Goal: Transaction & Acquisition: Book appointment/travel/reservation

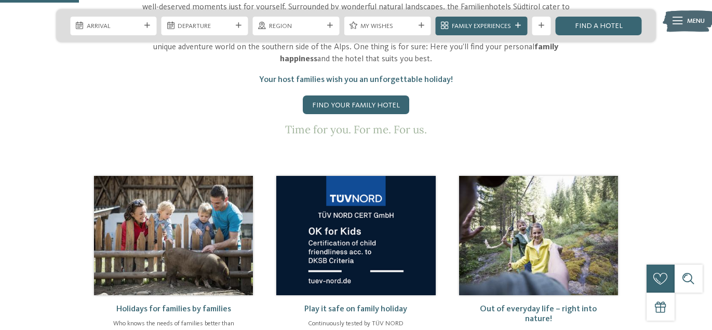
scroll to position [465, 0]
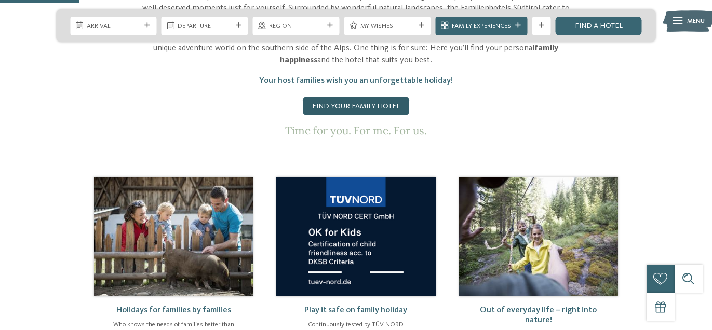
click at [385, 97] on link "Find your family hotel" at bounding box center [356, 106] width 106 height 19
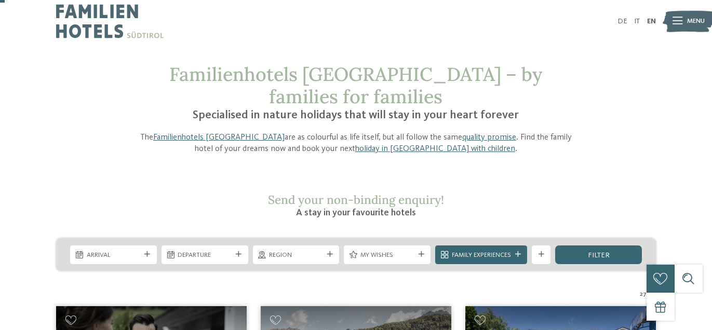
scroll to position [44, 0]
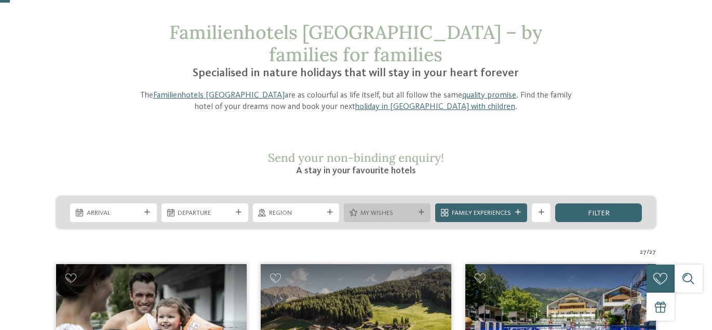
click at [418, 204] on div "My wishes" at bounding box center [387, 213] width 87 height 19
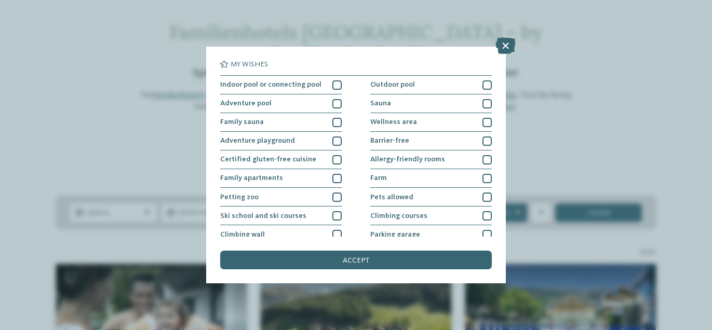
click at [0, 290] on div "My wishes Indoor pool or connecting pool Outdoor pool" at bounding box center [356, 165] width 712 height 330
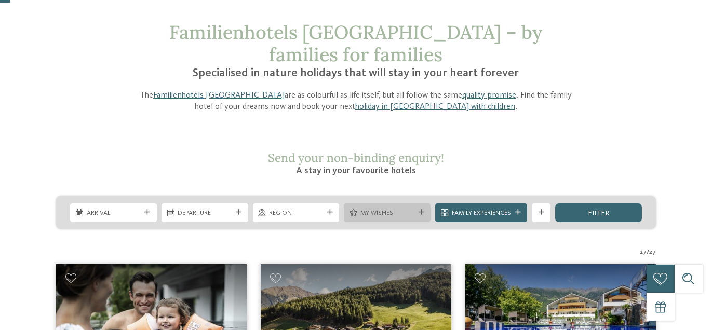
click at [413, 208] on div "My wishes" at bounding box center [387, 213] width 59 height 10
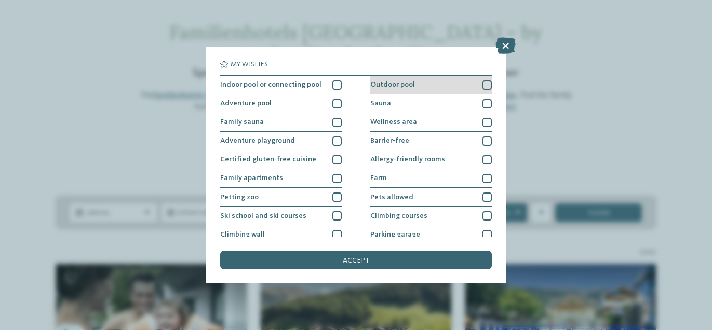
click at [486, 87] on div at bounding box center [486, 84] width 9 height 9
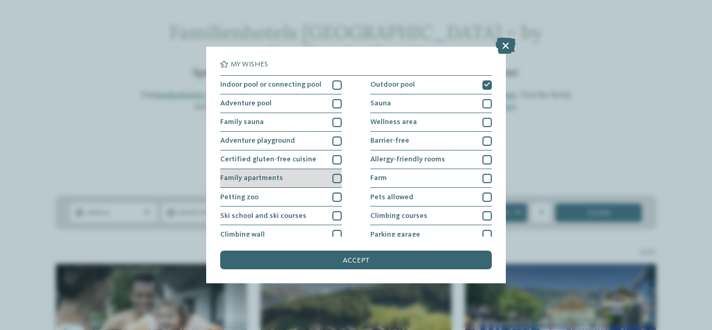
click at [338, 178] on div at bounding box center [336, 178] width 9 height 9
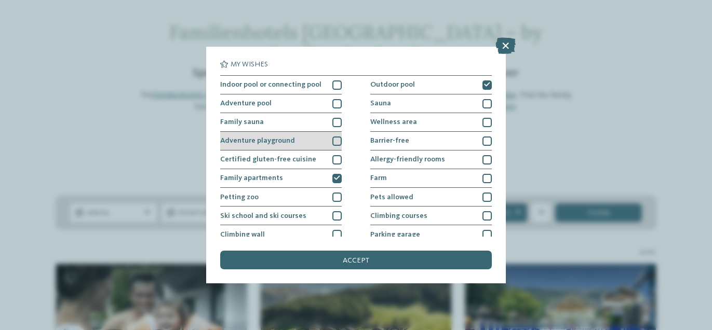
click at [339, 137] on div at bounding box center [336, 141] width 9 height 9
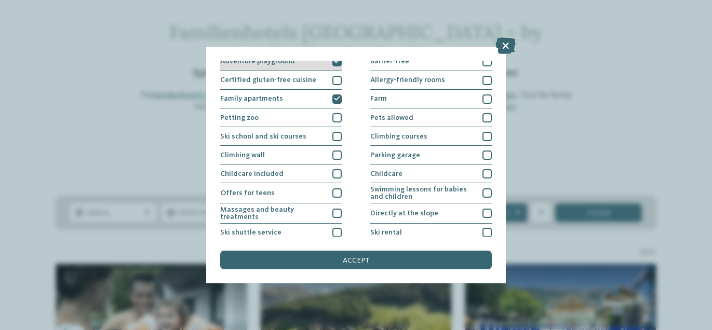
scroll to position [82, 0]
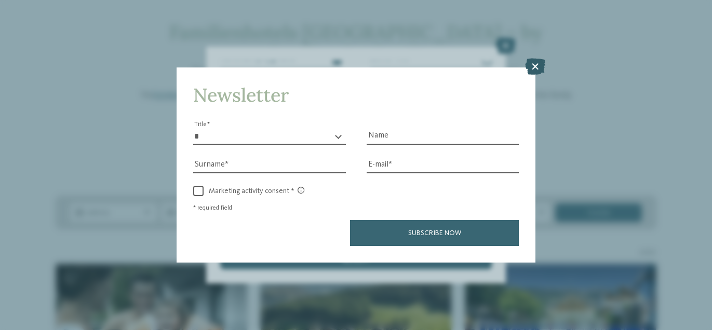
click at [537, 67] on icon at bounding box center [535, 67] width 20 height 17
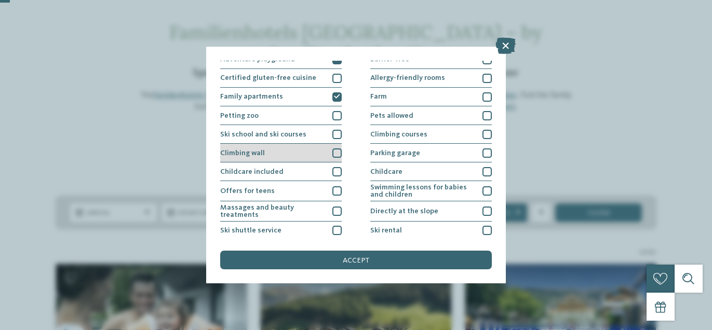
click at [339, 153] on div at bounding box center [336, 153] width 9 height 9
click at [339, 153] on icon at bounding box center [337, 153] width 6 height 6
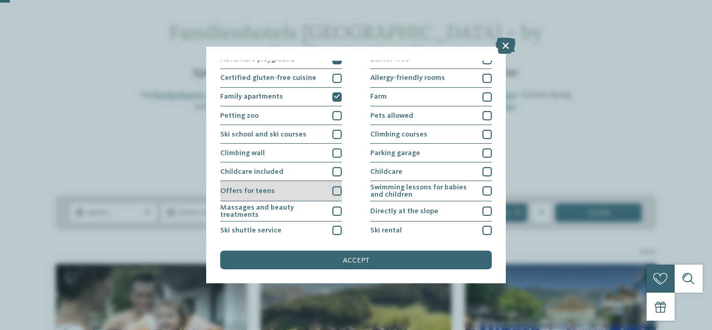
click at [337, 194] on div at bounding box center [336, 190] width 9 height 9
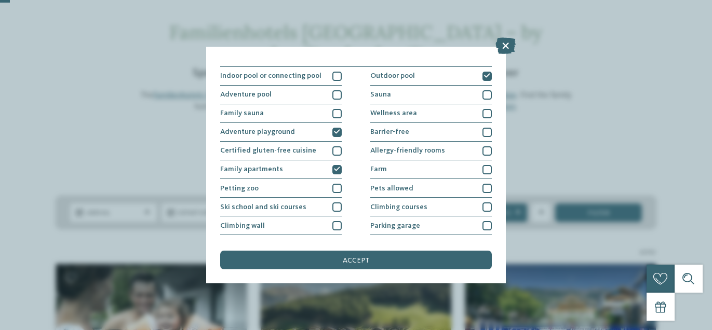
scroll to position [0, 0]
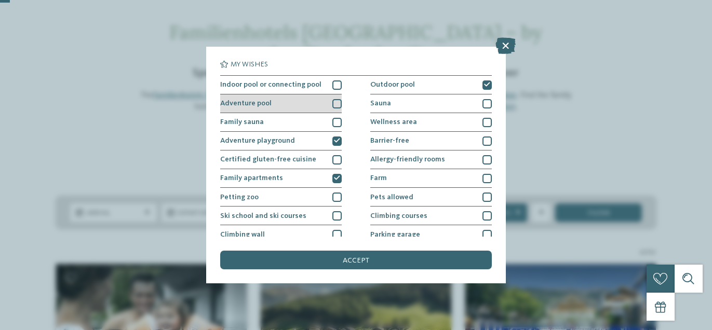
click at [341, 100] on div at bounding box center [336, 103] width 9 height 9
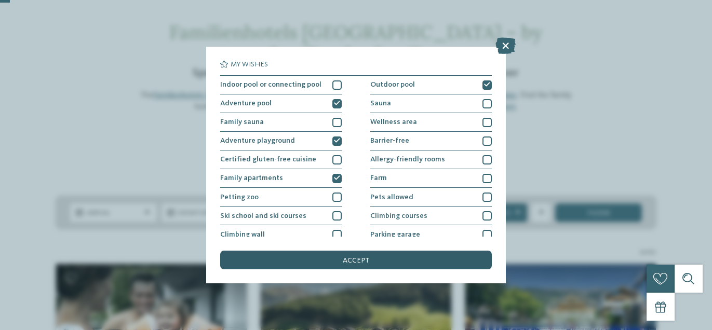
click at [443, 266] on div "accept" at bounding box center [355, 260] width 271 height 19
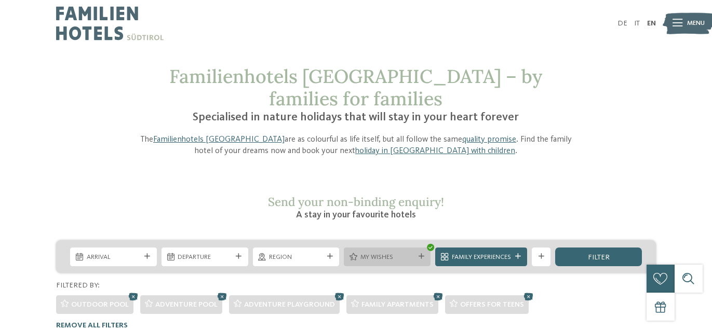
click at [422, 254] on icon at bounding box center [422, 257] width 6 height 6
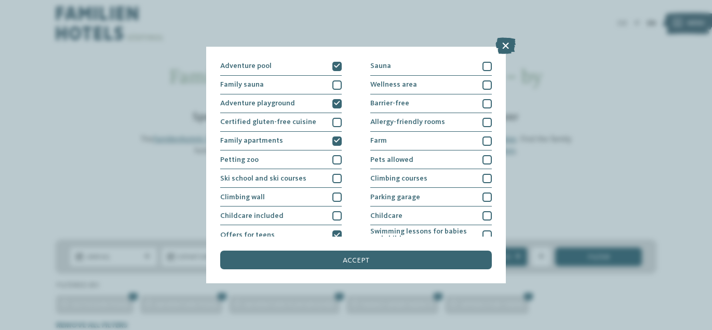
scroll to position [38, 0]
click at [339, 237] on div "My wishes Indoor pool or connecting pool Outdoor pool Adventure pool" at bounding box center [355, 165] width 271 height 209
click at [337, 140] on icon at bounding box center [337, 141] width 6 height 6
click at [340, 110] on div "Adventure playground" at bounding box center [281, 103] width 122 height 19
click at [340, 66] on icon at bounding box center [337, 66] width 6 height 6
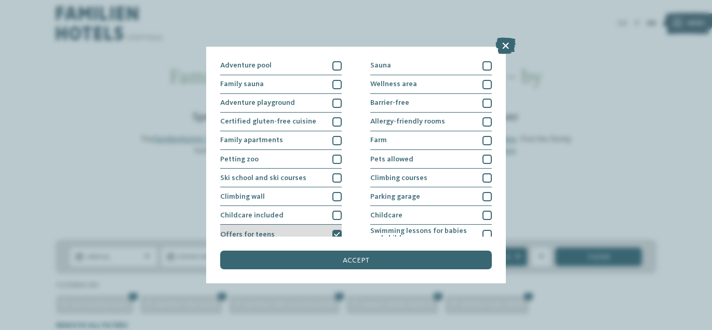
click at [337, 235] on icon at bounding box center [337, 235] width 6 height 6
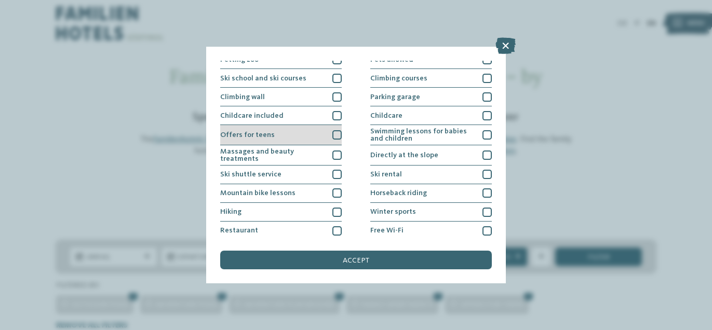
scroll to position [158, 0]
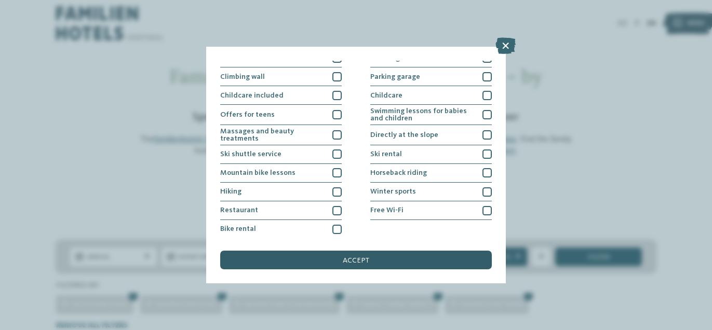
click at [451, 267] on div "accept" at bounding box center [355, 260] width 271 height 19
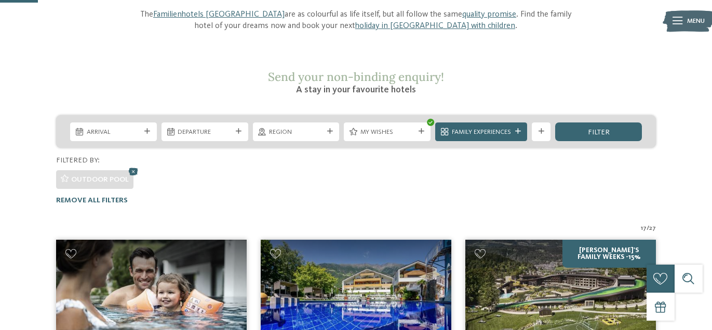
scroll to position [126, 0]
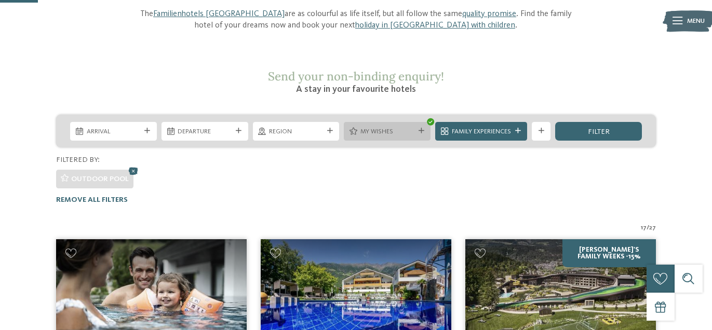
click at [412, 127] on span "My wishes" at bounding box center [387, 131] width 54 height 9
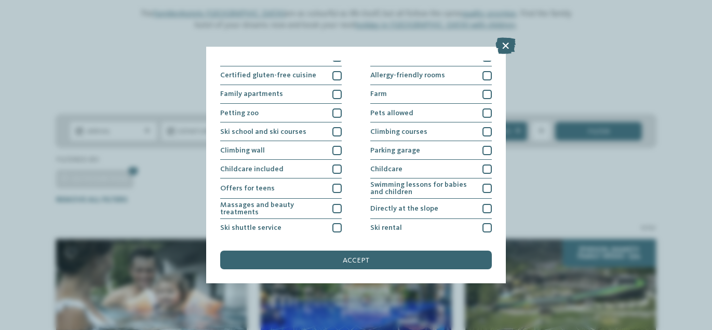
scroll to position [0, 0]
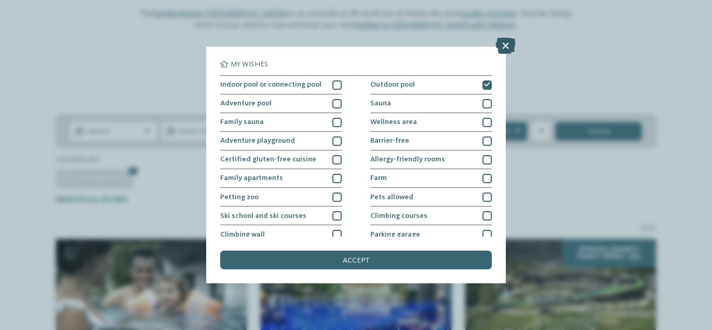
click at [507, 45] on icon at bounding box center [505, 45] width 20 height 17
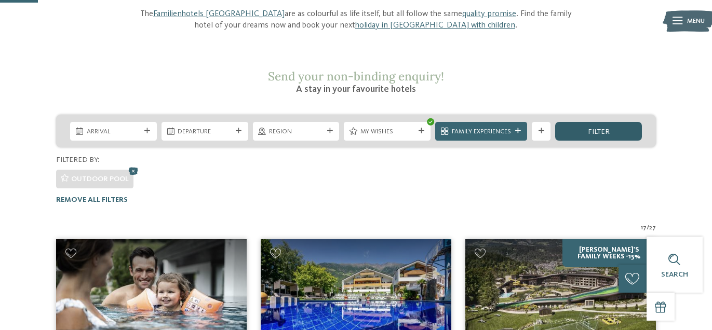
click at [620, 122] on div "filter" at bounding box center [598, 131] width 87 height 19
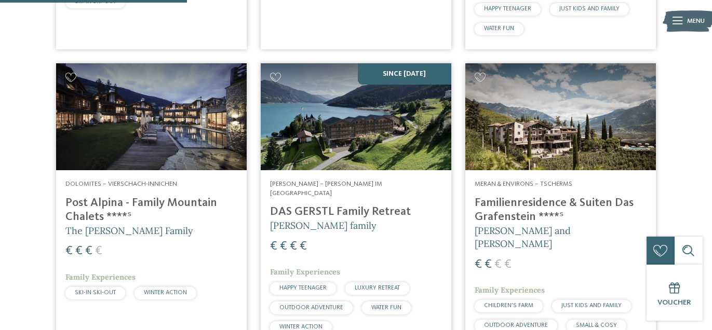
scroll to position [618, 0]
click at [401, 124] on img at bounding box center [356, 116] width 191 height 107
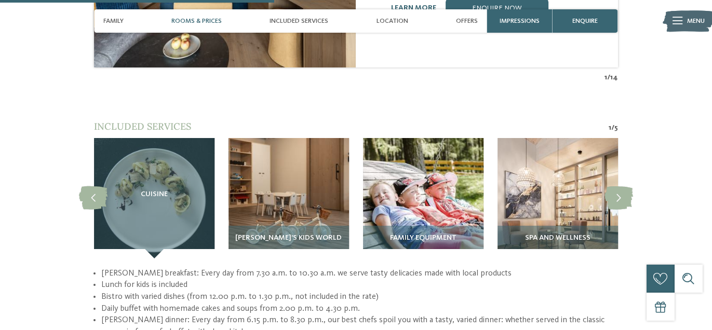
scroll to position [1237, 0]
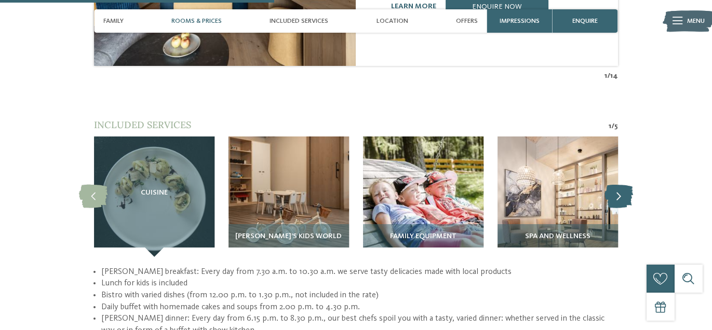
click at [613, 185] on icon at bounding box center [618, 196] width 29 height 23
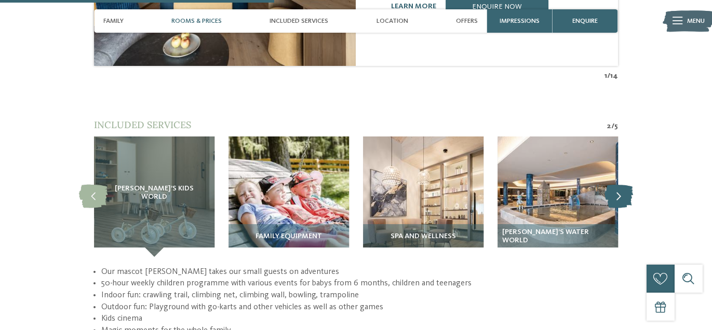
click at [619, 185] on icon at bounding box center [618, 196] width 29 height 23
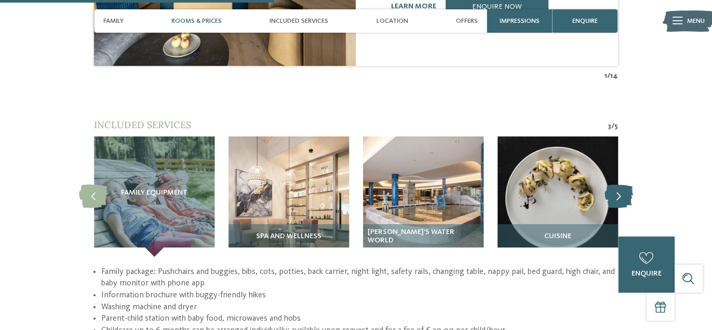
click at [619, 189] on icon at bounding box center [618, 196] width 29 height 23
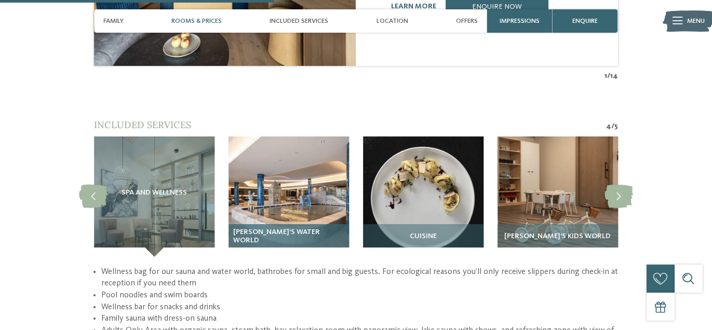
click at [322, 228] on span "[PERSON_NAME]’s Water World" at bounding box center [288, 236] width 111 height 17
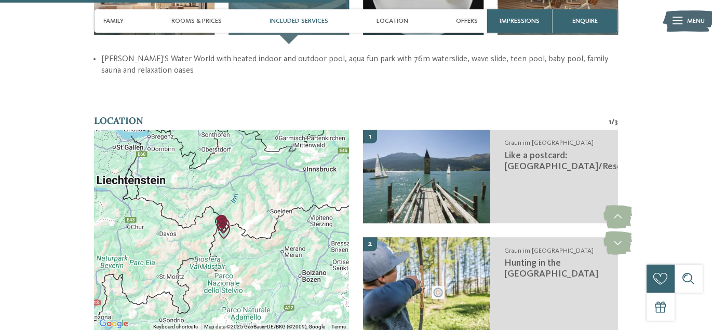
scroll to position [1449, 0]
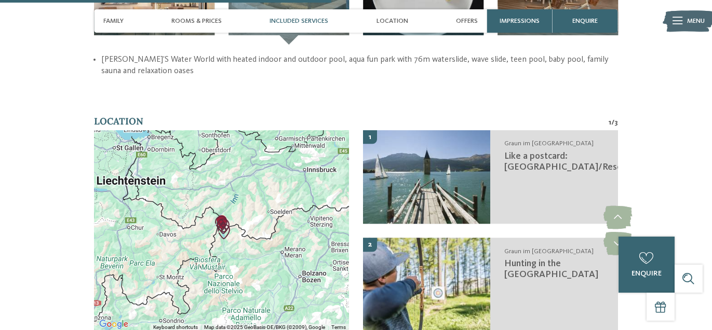
click at [140, 247] on div at bounding box center [221, 230] width 255 height 201
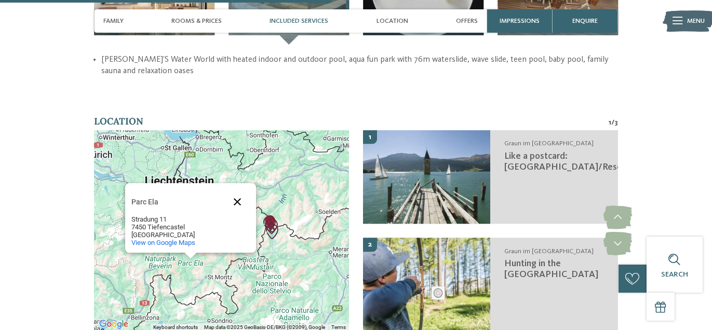
click at [237, 190] on button "Close" at bounding box center [237, 202] width 25 height 25
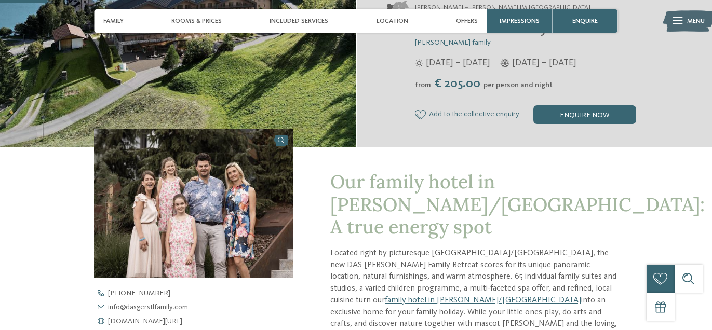
scroll to position [203, 0]
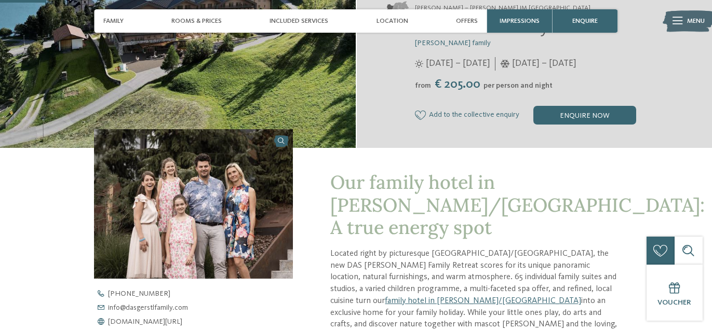
click at [122, 203] on img at bounding box center [193, 204] width 199 height 150
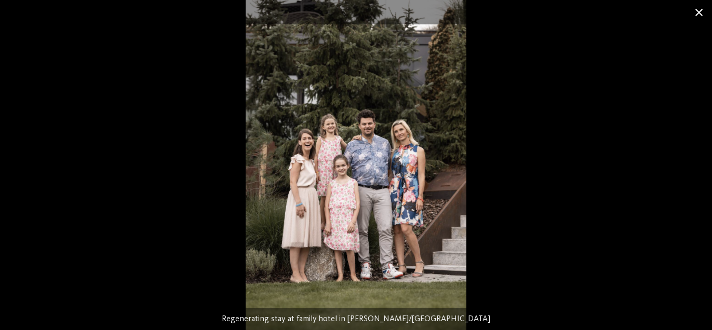
click at [696, 18] on span at bounding box center [699, 12] width 26 height 24
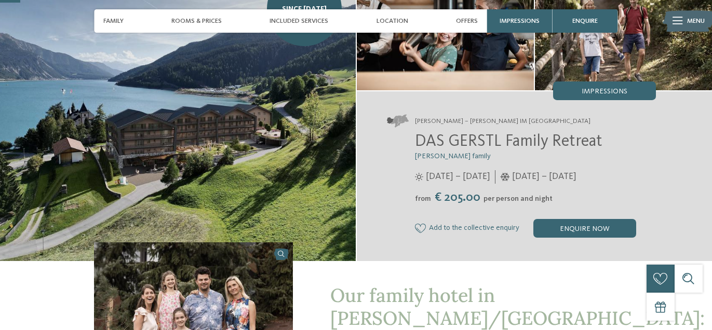
scroll to position [90, 0]
